Goal: Transaction & Acquisition: Book appointment/travel/reservation

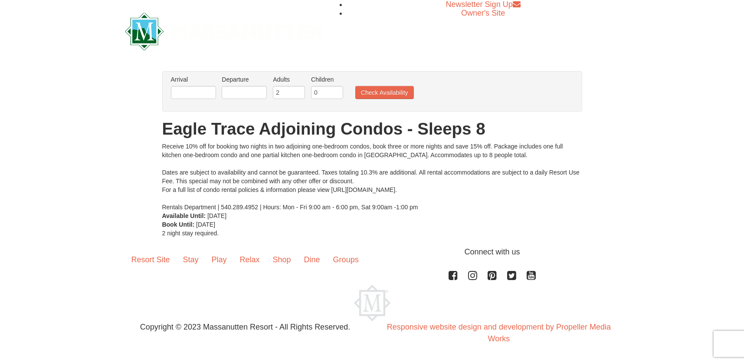
click at [337, 219] on div "From: To: Adults: 2 Children: 0 Change Arrival Please format dates MM/DD/YYYY P…" at bounding box center [372, 154] width 420 height 166
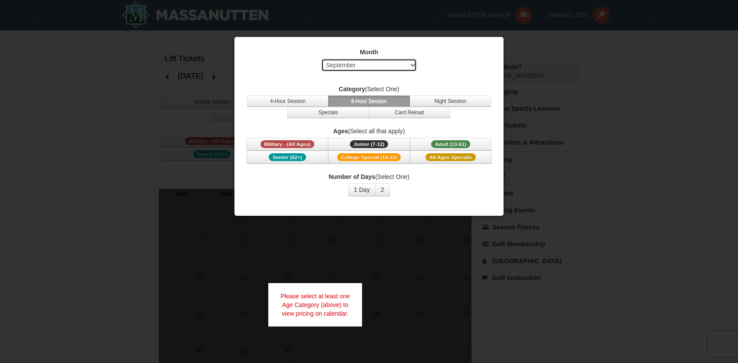
click at [387, 67] on select "Select September October November December January February March April May Jun…" at bounding box center [368, 65] width 95 height 13
select select "12"
click at [321, 59] on select "Select September October November December January February March April May Jun…" at bounding box center [368, 65] width 95 height 13
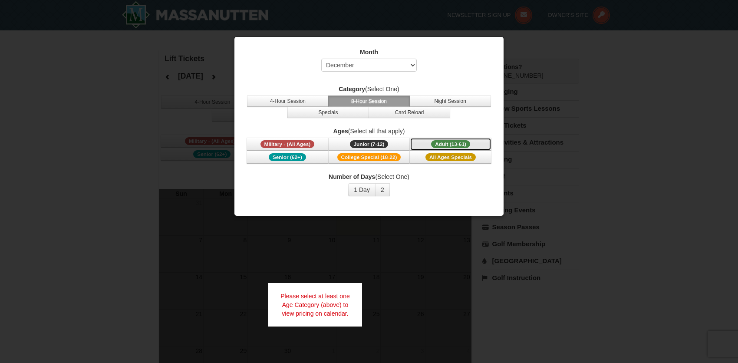
click at [467, 143] on span "Adult (13-61)" at bounding box center [450, 144] width 39 height 8
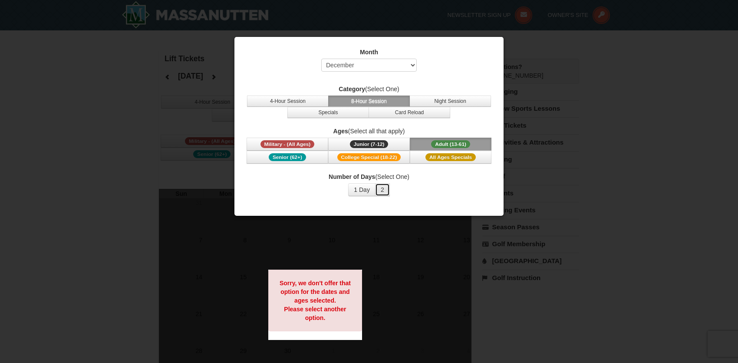
click at [379, 189] on button "2" at bounding box center [382, 189] width 15 height 13
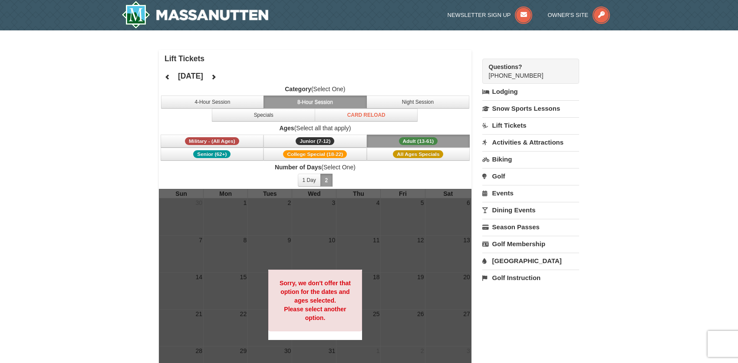
click at [520, 123] on link "Lift Tickets" at bounding box center [530, 125] width 97 height 16
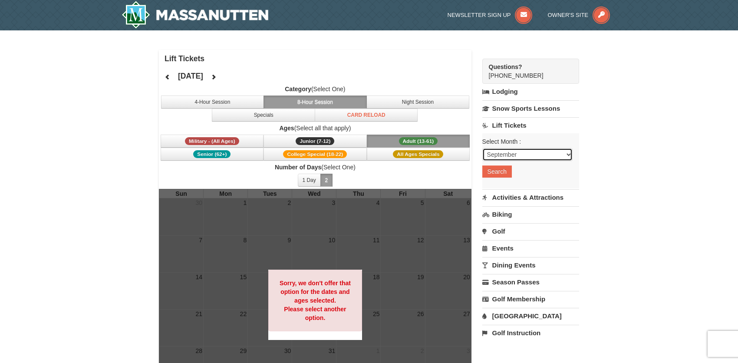
click at [515, 150] on select "September October November December January February March April May June July …" at bounding box center [527, 154] width 90 height 13
select select "12"
click at [482, 148] on select "September October November December January February March April May June July …" at bounding box center [527, 154] width 90 height 13
click at [496, 169] on button "Search" at bounding box center [497, 171] width 30 height 12
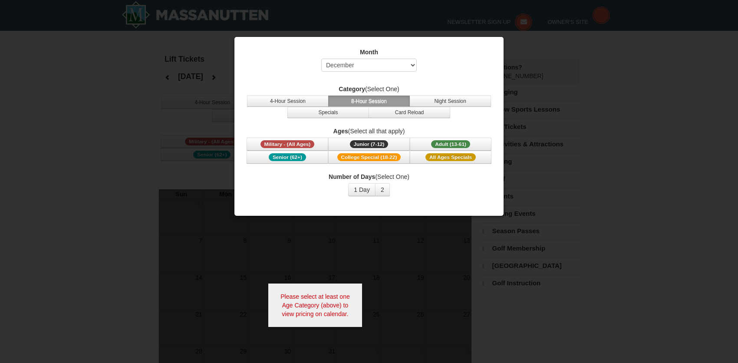
select select "12"
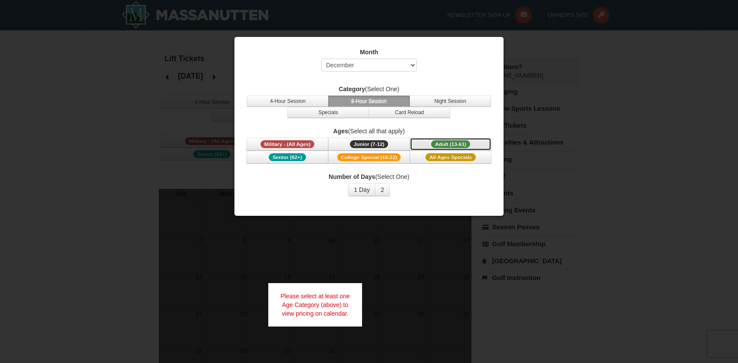
click at [449, 143] on span "Adult (13-61)" at bounding box center [450, 144] width 39 height 8
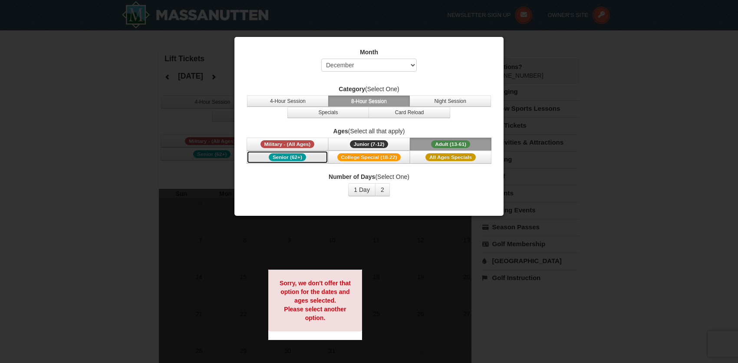
click at [267, 155] on button "Senior (62+)" at bounding box center [288, 157] width 82 height 13
click at [272, 146] on span "Military - (All Ages)" at bounding box center [287, 144] width 54 height 8
click at [497, 287] on div at bounding box center [369, 181] width 738 height 363
click at [87, 179] on div at bounding box center [369, 181] width 738 height 363
